Goal: Information Seeking & Learning: Learn about a topic

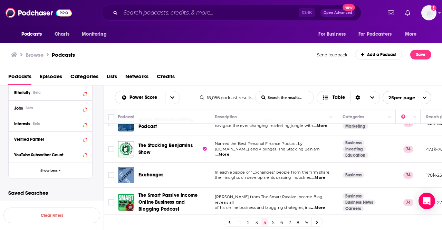
scroll to position [575, 0]
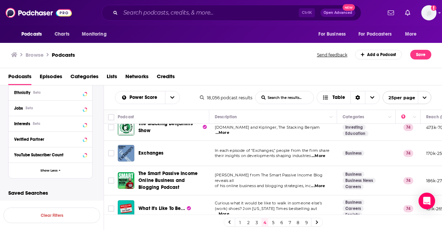
click at [271, 224] on link "5" at bounding box center [273, 222] width 7 height 8
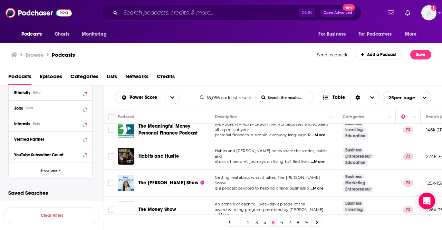
scroll to position [114, 0]
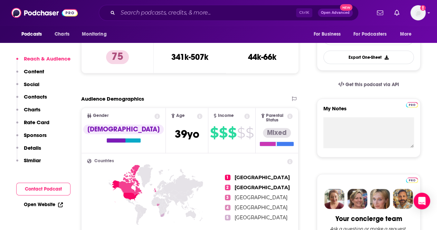
scroll to position [242, 0]
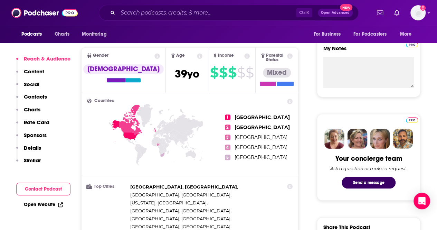
click at [53, 204] on link "Open Website" at bounding box center [43, 204] width 39 height 6
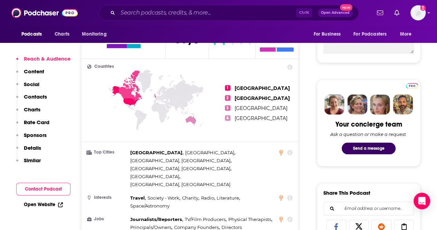
scroll to position [276, 0]
click at [51, 202] on link "Open Website" at bounding box center [43, 204] width 39 height 6
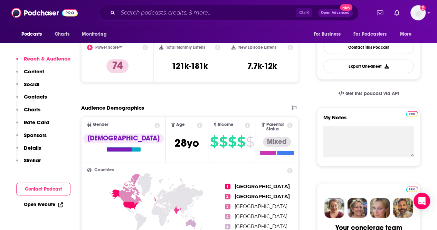
scroll to position [207, 0]
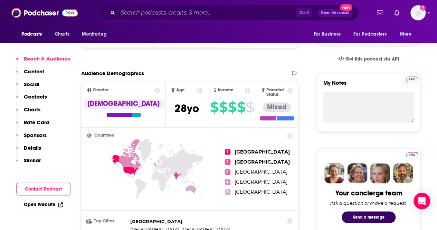
click at [37, 207] on link "Open Website" at bounding box center [43, 204] width 39 height 6
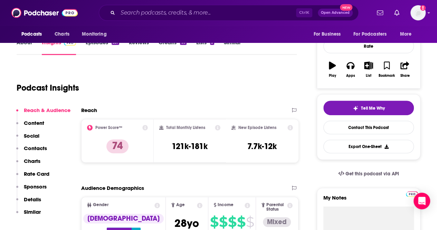
scroll to position [104, 0]
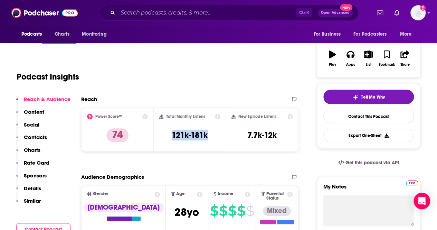
drag, startPoint x: 211, startPoint y: 136, endPoint x: 168, endPoint y: 135, distance: 42.5
click at [168, 135] on div "Total Monthly Listens 121k-181k" at bounding box center [190, 130] width 62 height 32
copy h3 "121k-181k"
